Goal: Task Accomplishment & Management: Complete application form

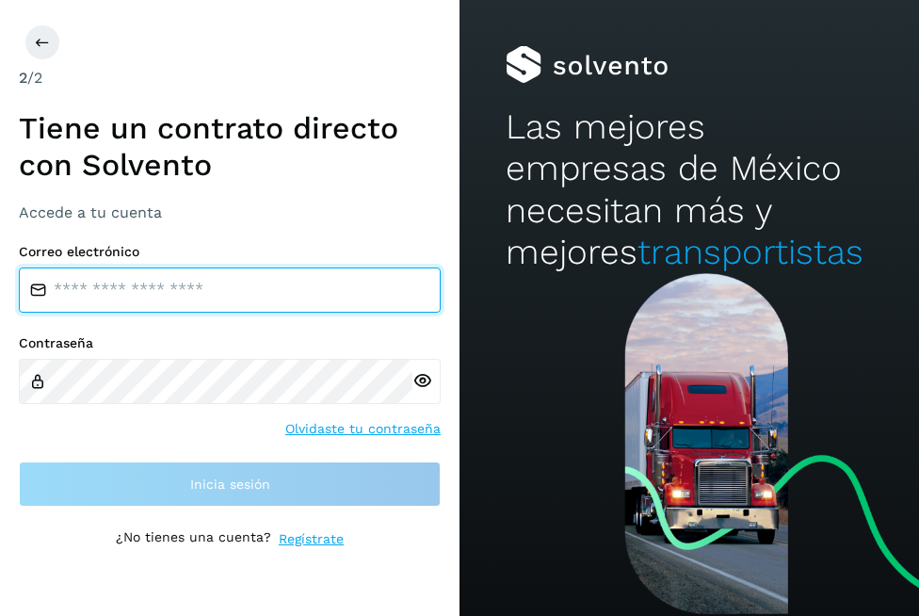
type input "**********"
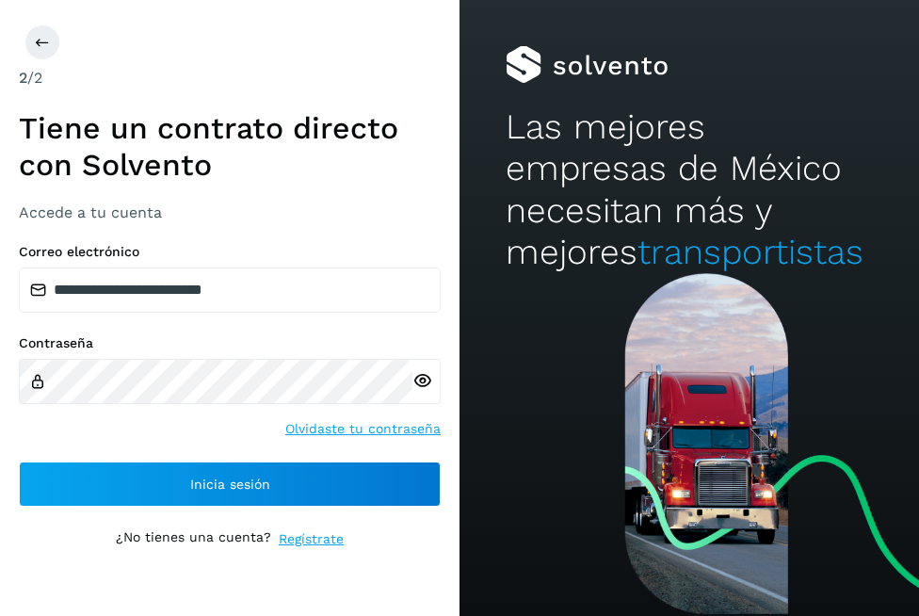
click at [210, 550] on div "**********" at bounding box center [230, 308] width 460 height 616
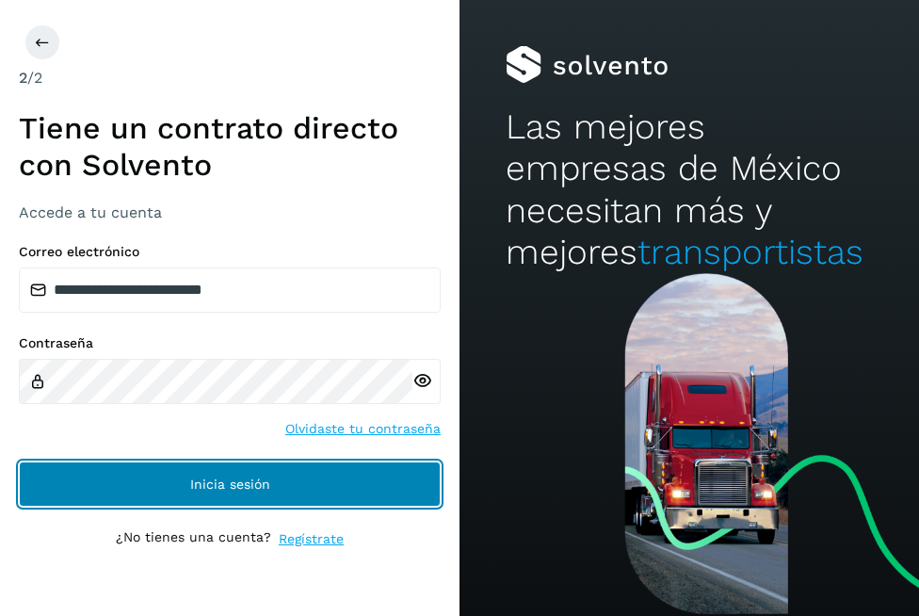
click at [203, 494] on button "Inicia sesión" at bounding box center [230, 484] width 422 height 45
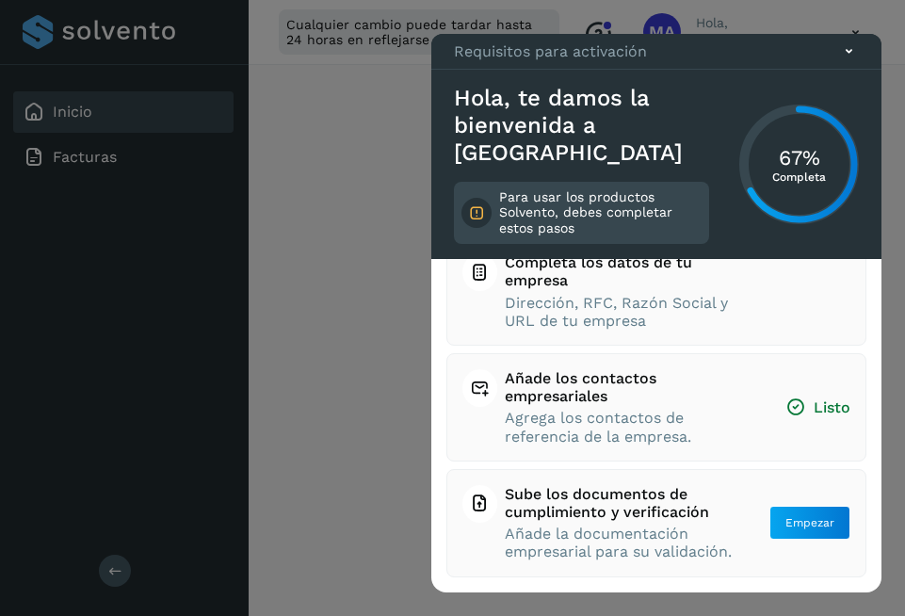
scroll to position [377, 0]
click at [793, 529] on button "Empezar" at bounding box center [810, 523] width 81 height 34
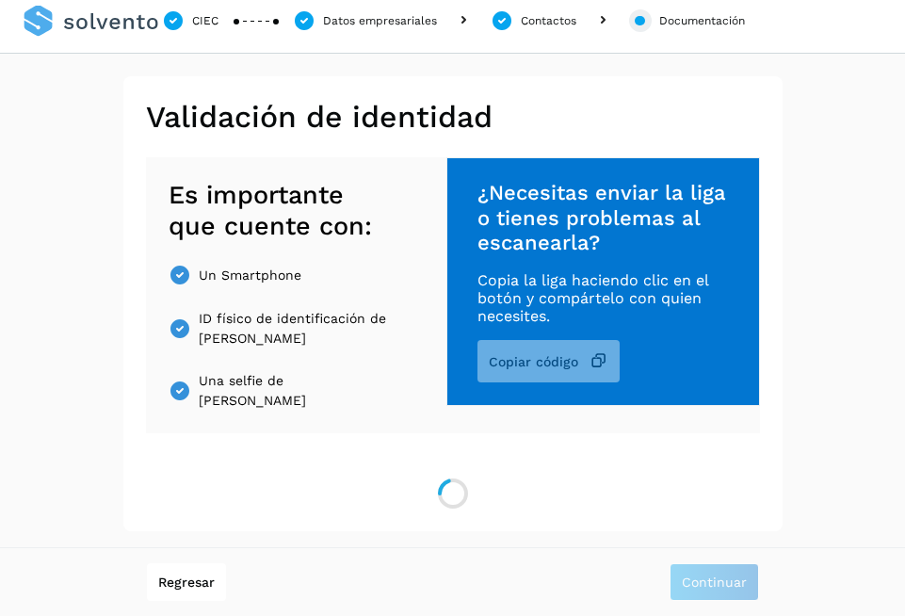
scroll to position [315, 0]
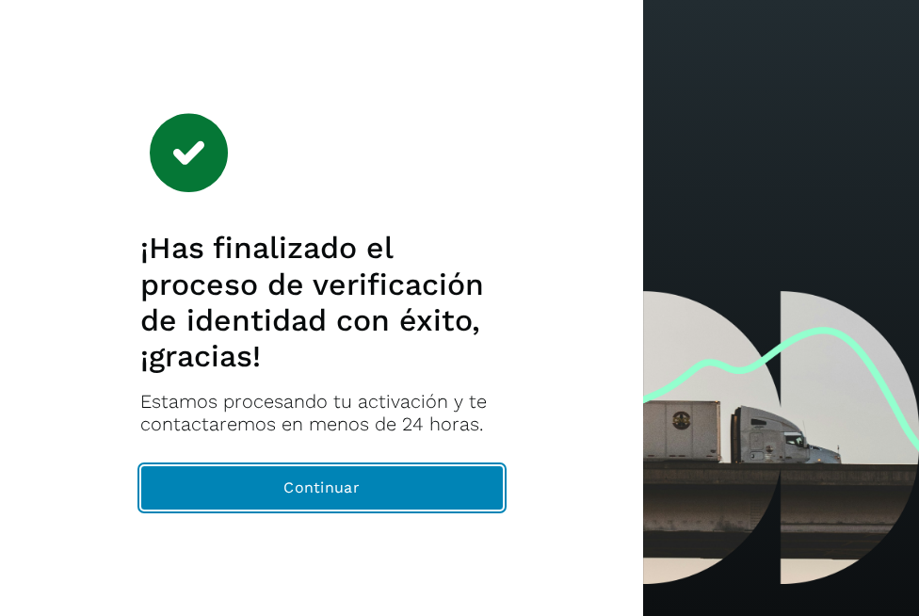
click at [410, 507] on button "Continuar" at bounding box center [322, 487] width 364 height 45
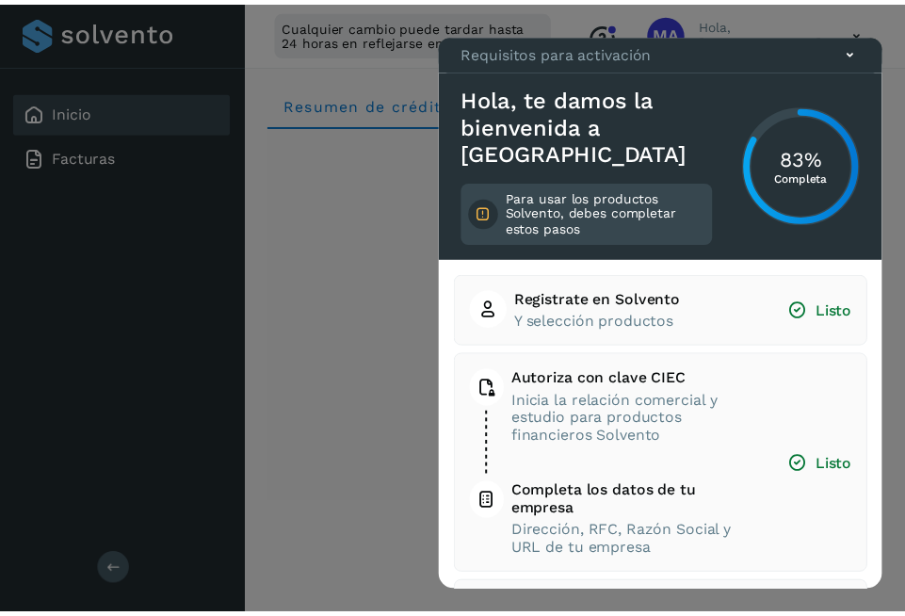
scroll to position [248, 0]
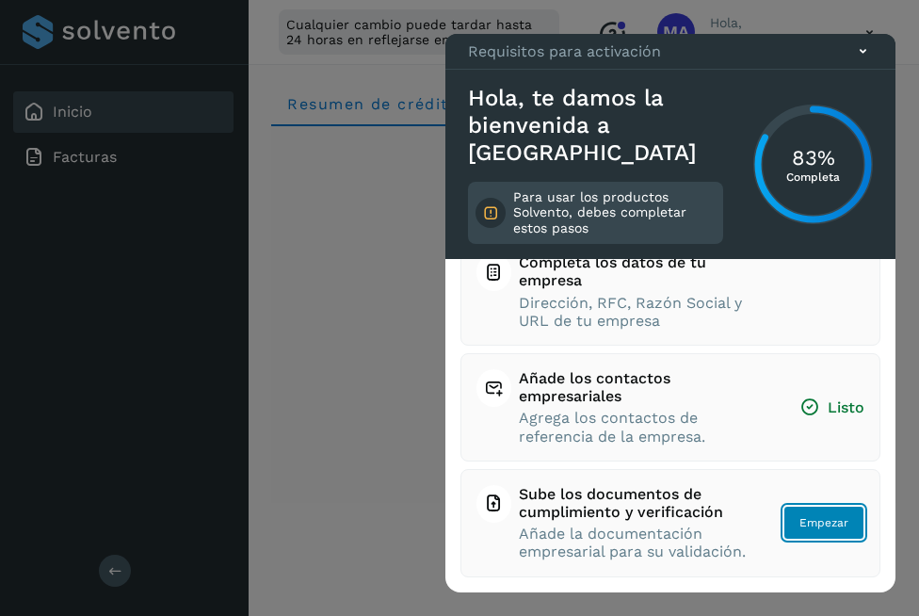
click at [839, 527] on button "Empezar" at bounding box center [824, 523] width 81 height 34
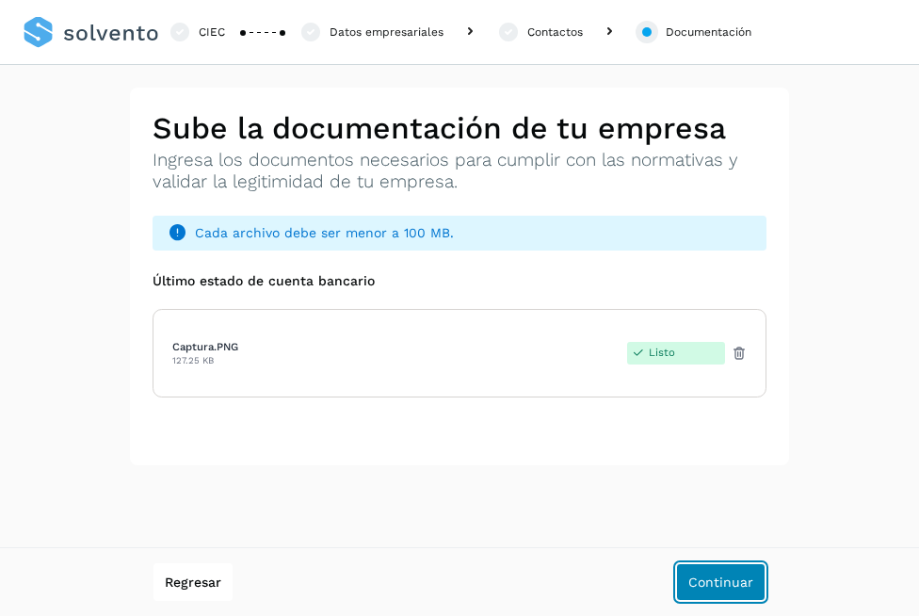
click at [720, 585] on span "Continuar" at bounding box center [721, 582] width 65 height 13
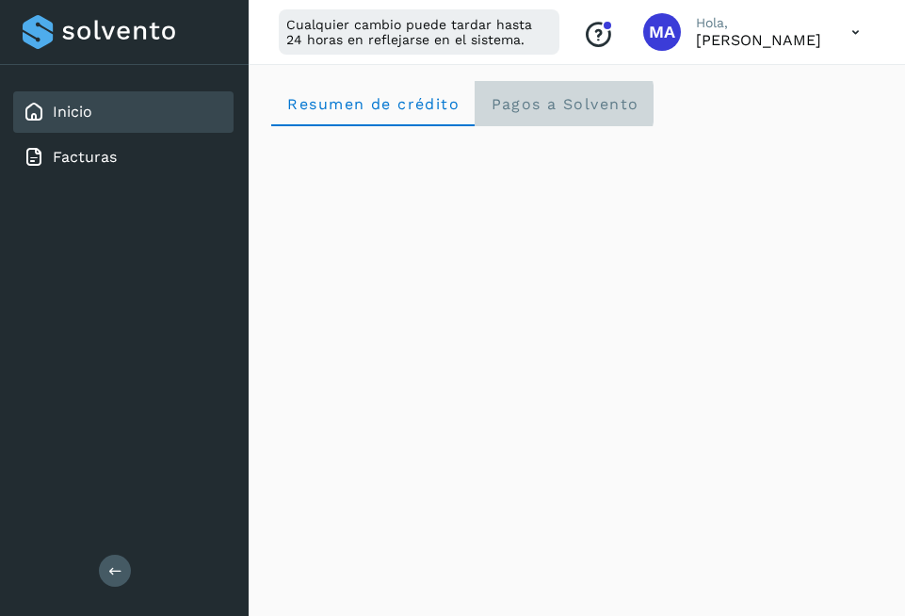
click at [566, 103] on span "Pagos a Solvento" at bounding box center [564, 104] width 149 height 18
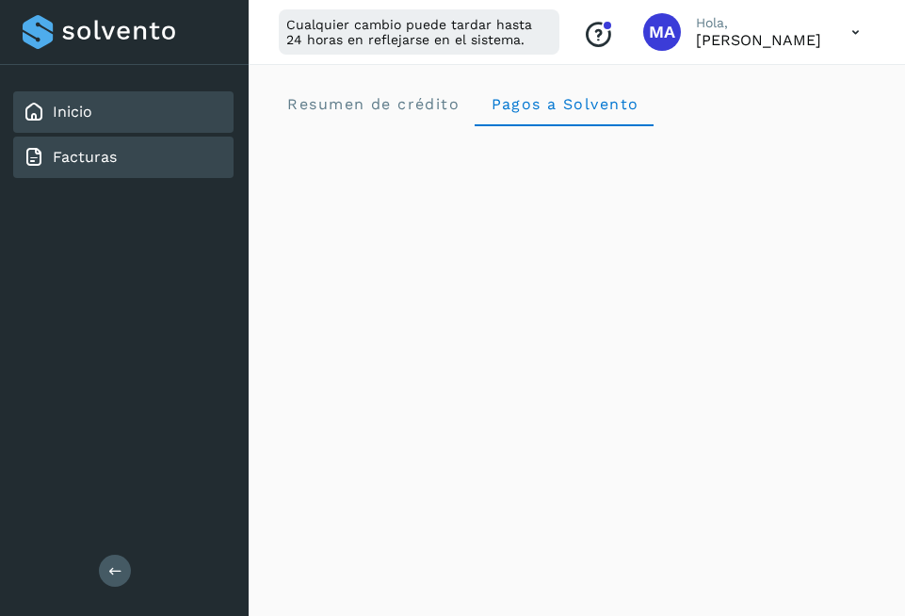
click at [87, 142] on div "Facturas" at bounding box center [123, 157] width 220 height 41
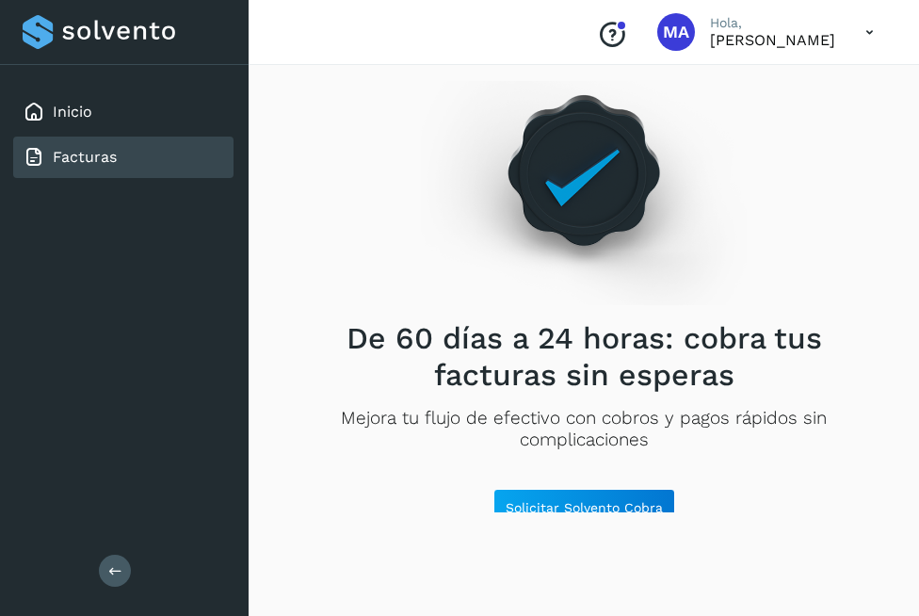
scroll to position [41, 0]
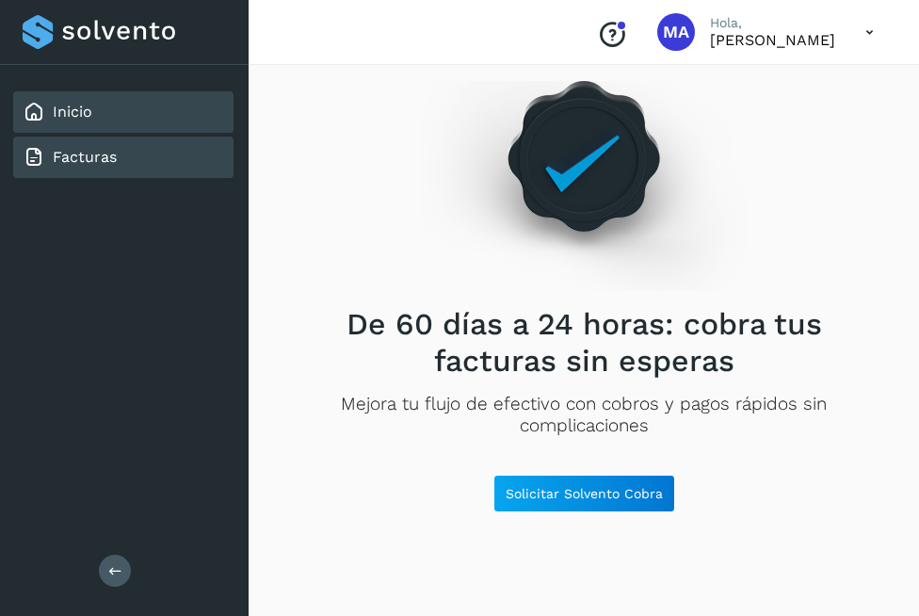
click at [85, 97] on div "Inicio" at bounding box center [123, 111] width 220 height 41
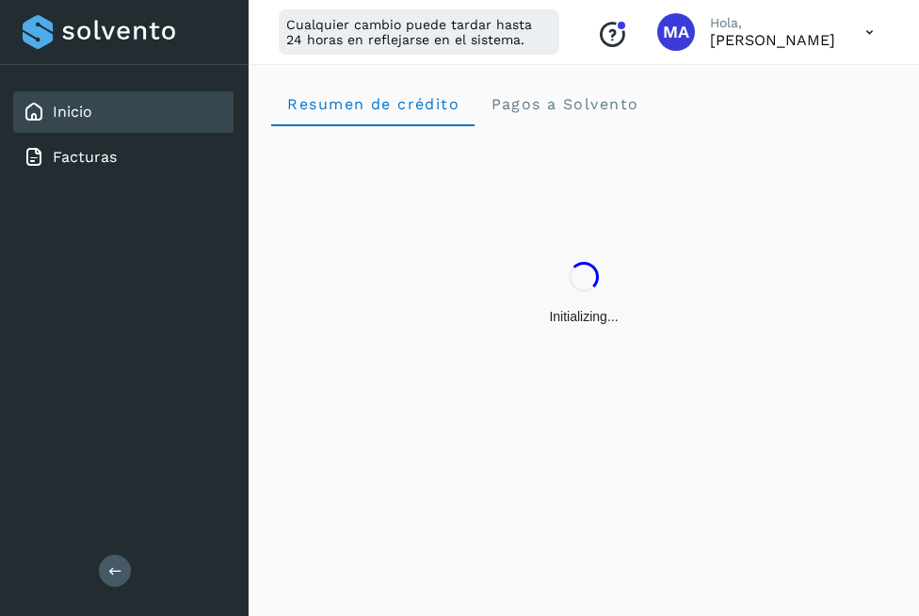
click at [597, 32] on icon "Conoce nuestros beneficios" at bounding box center [612, 35] width 30 height 30
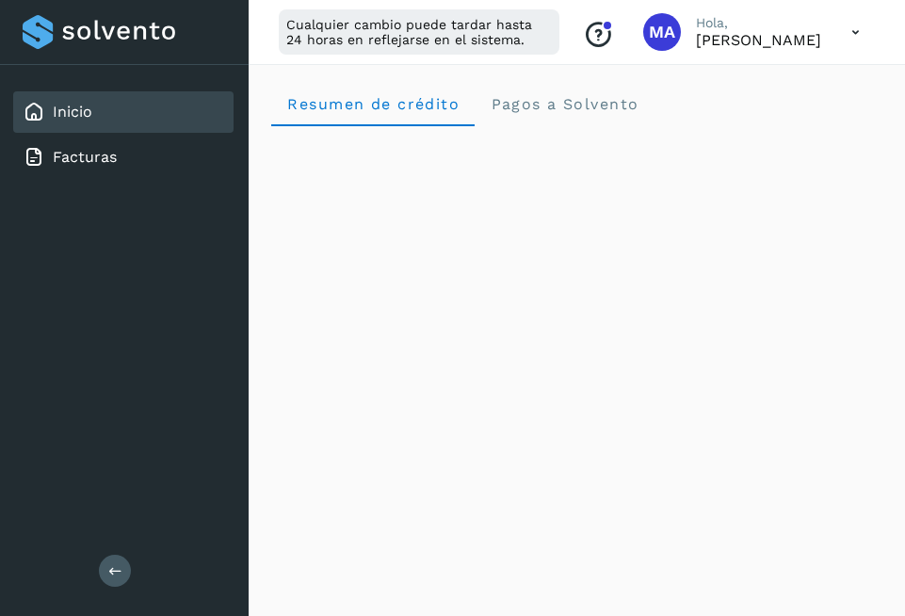
click at [857, 33] on icon at bounding box center [856, 32] width 39 height 39
click at [653, 291] on div at bounding box center [452, 308] width 905 height 616
click at [558, 116] on Solvento "Pagos a Solvento" at bounding box center [564, 103] width 179 height 45
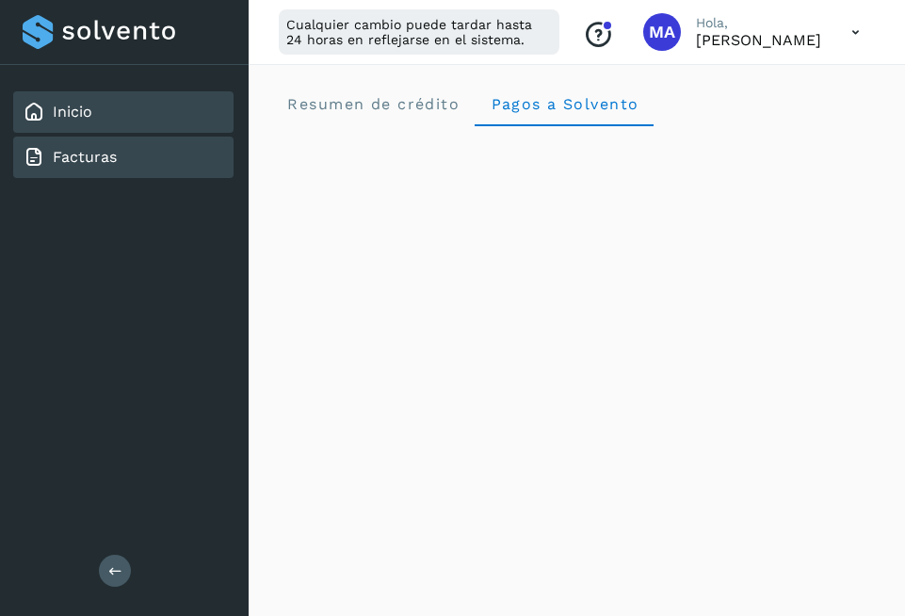
click at [126, 144] on div "Facturas" at bounding box center [123, 157] width 220 height 41
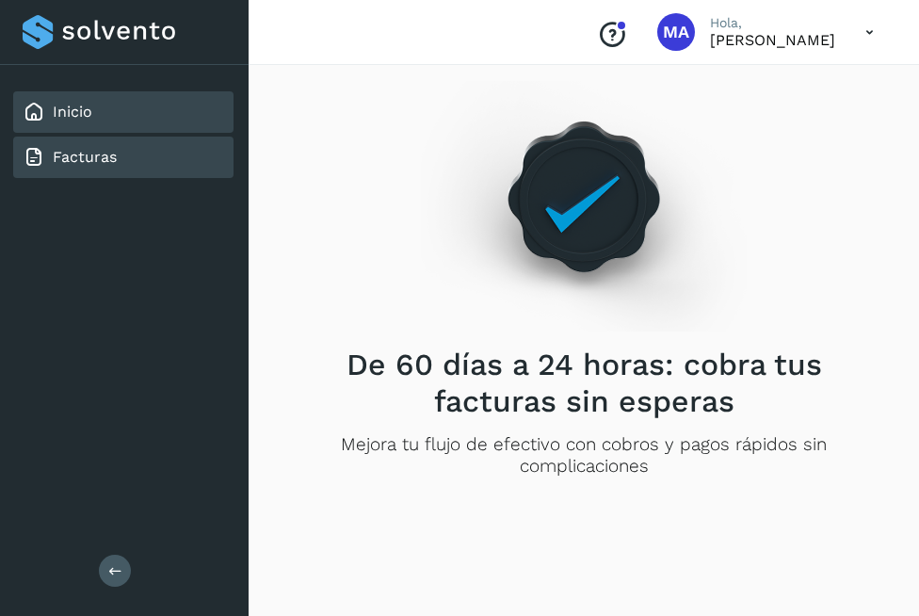
click at [91, 104] on link "Inicio" at bounding box center [73, 112] width 40 height 18
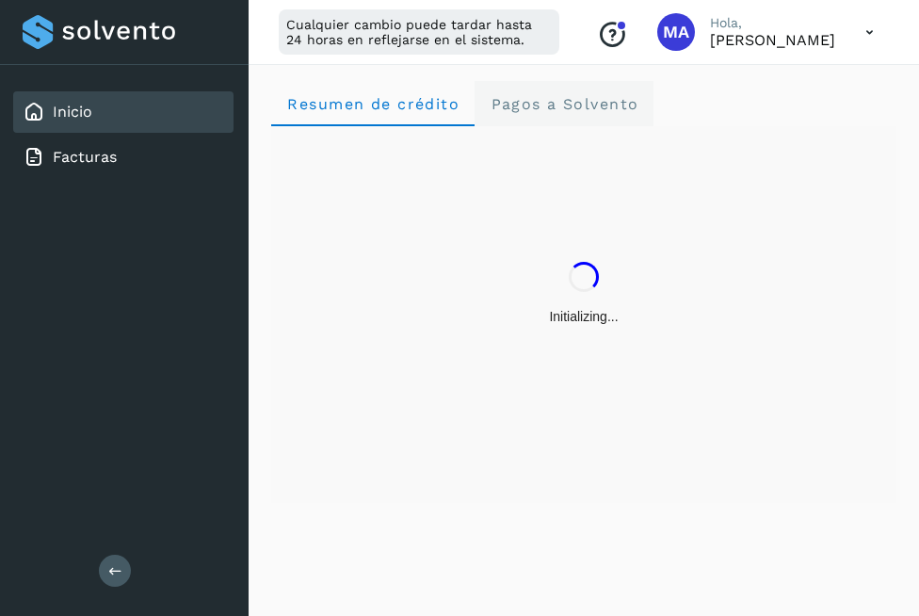
click at [581, 112] on span "Pagos a Solvento" at bounding box center [564, 104] width 149 height 18
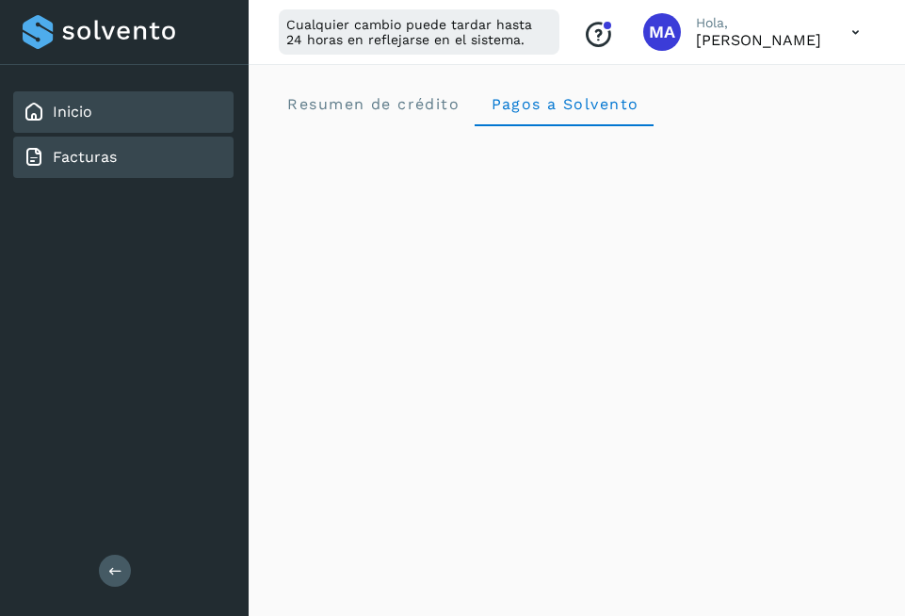
click at [101, 144] on div "Facturas" at bounding box center [123, 157] width 220 height 41
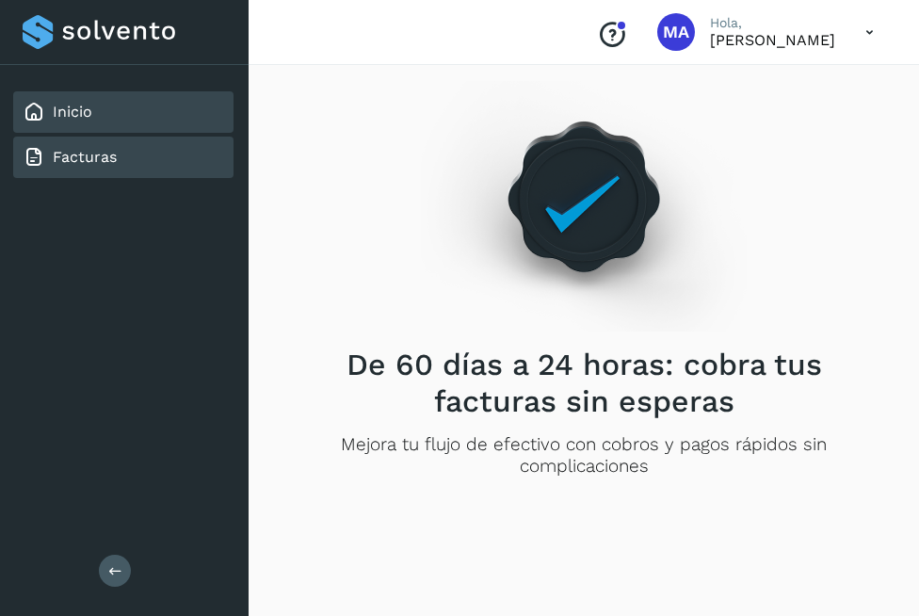
click at [79, 109] on link "Inicio" at bounding box center [73, 112] width 40 height 18
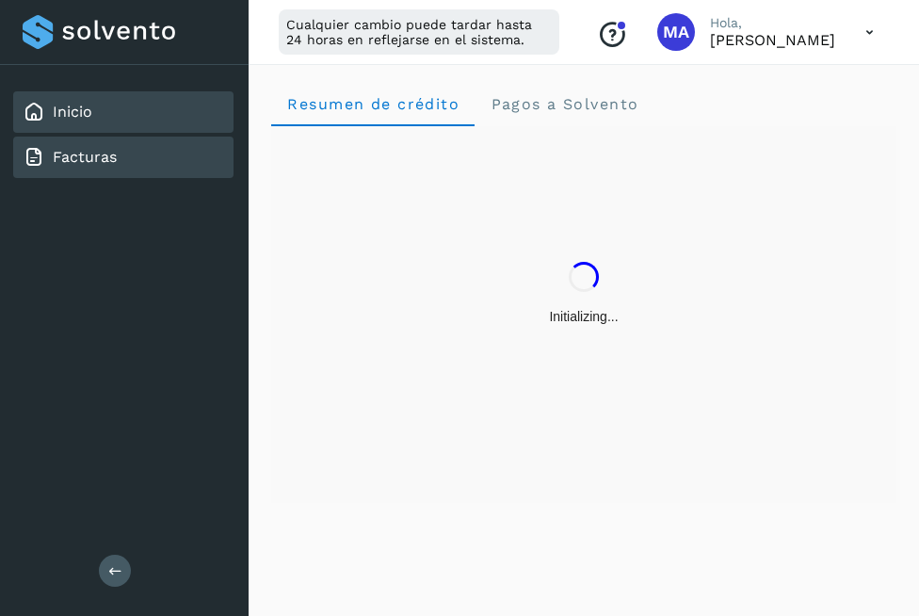
click at [89, 149] on link "Facturas" at bounding box center [85, 157] width 64 height 18
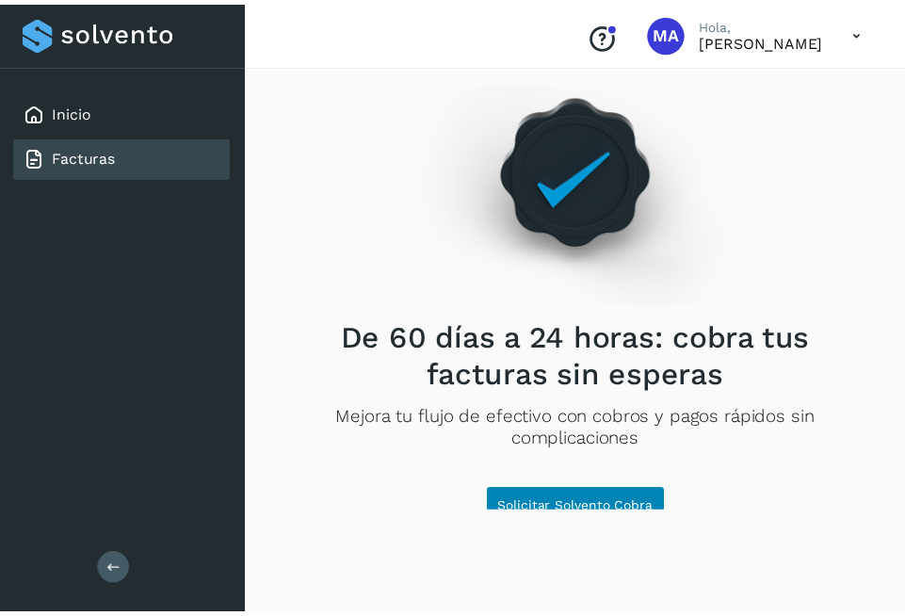
scroll to position [41, 0]
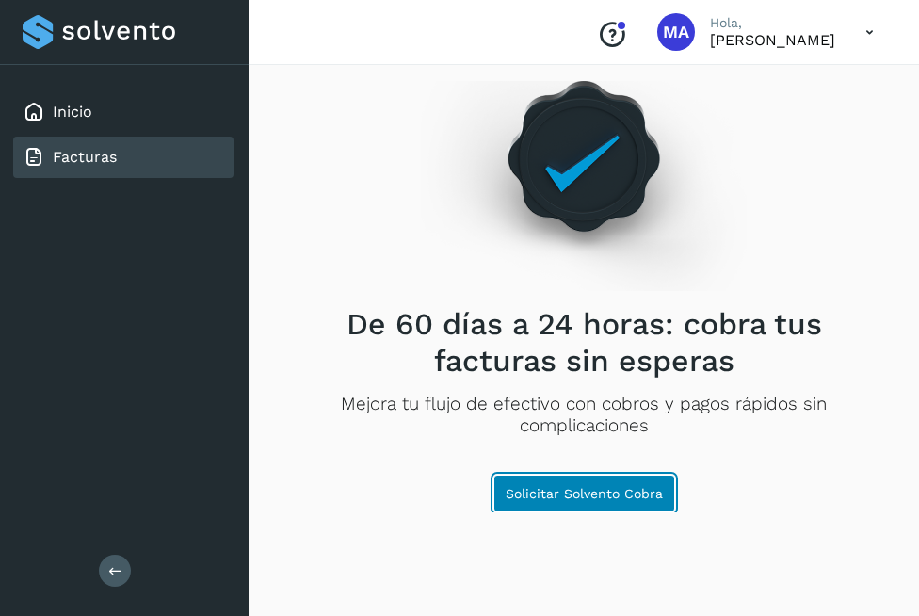
click at [594, 488] on span "Solicitar Solvento Cobra" at bounding box center [584, 493] width 157 height 13
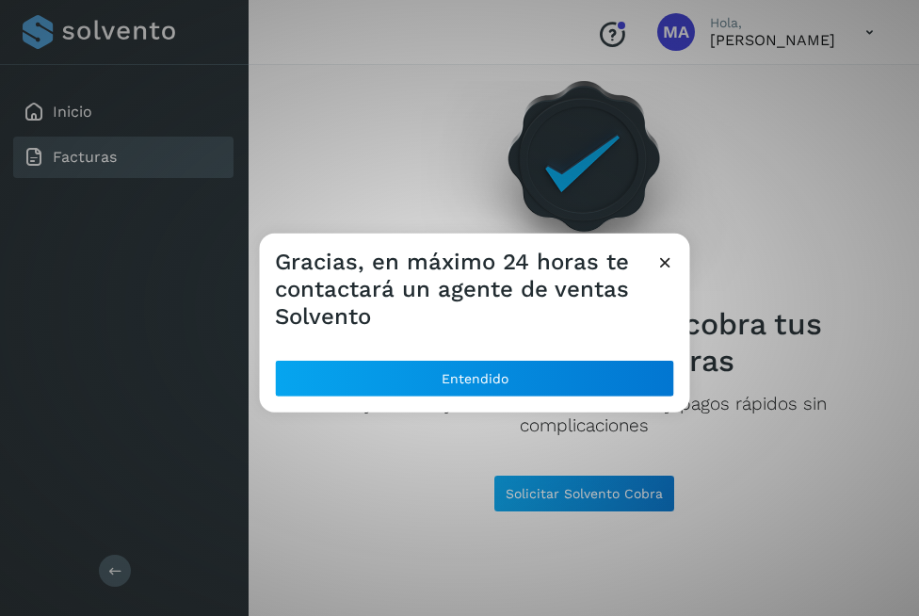
click at [518, 359] on div at bounding box center [475, 345] width 431 height 30
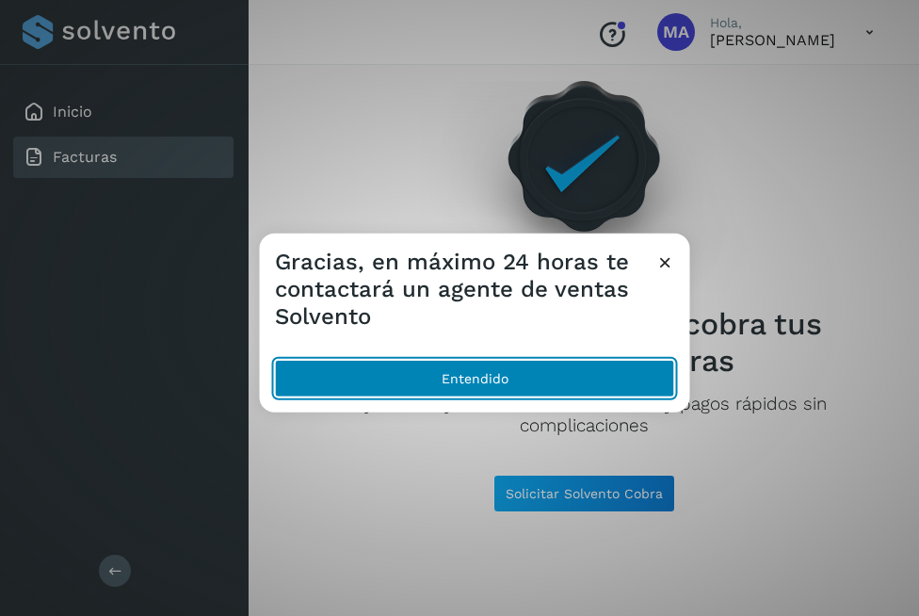
click at [518, 372] on button "Entendido" at bounding box center [475, 379] width 400 height 38
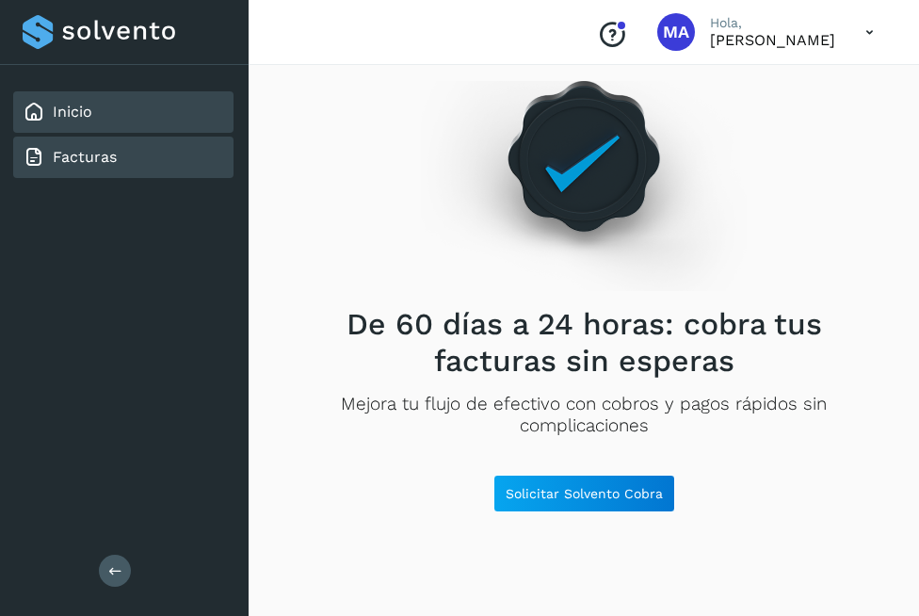
click at [90, 100] on div "Inicio" at bounding box center [123, 111] width 220 height 41
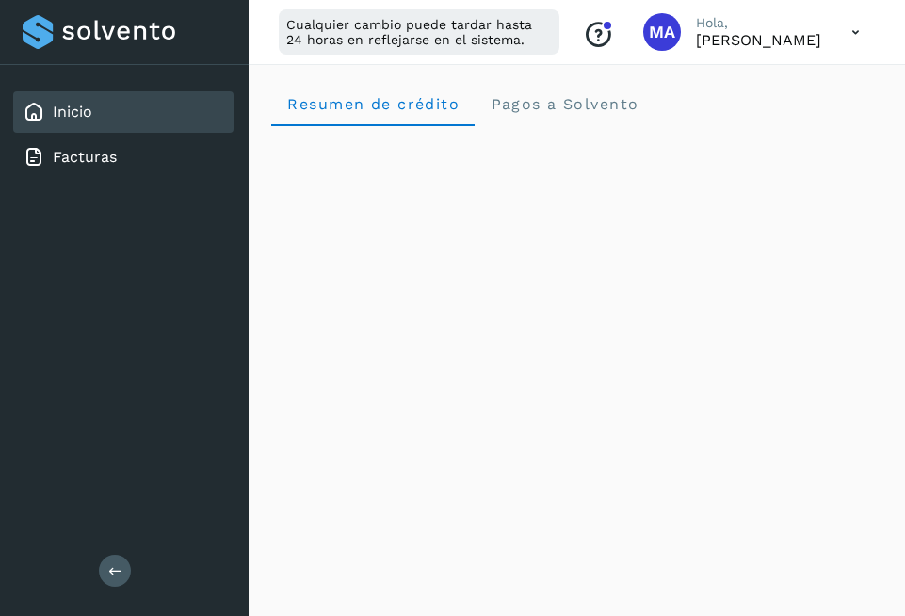
click at [114, 565] on icon at bounding box center [115, 570] width 14 height 14
